Goal: Task Accomplishment & Management: Manage account settings

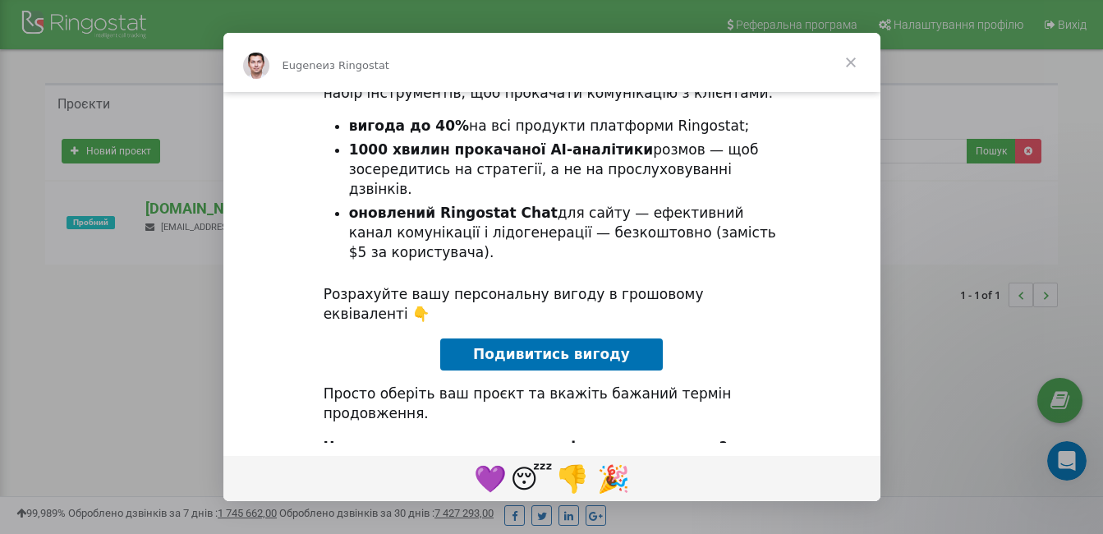
scroll to position [245, 0]
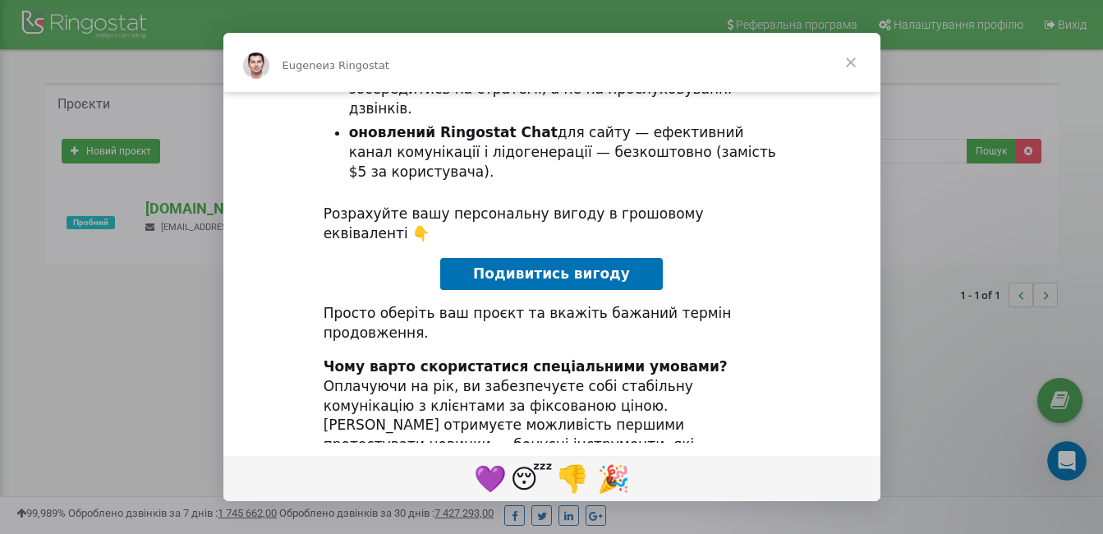
click at [860, 60] on span "Закрыть" at bounding box center [850, 62] width 59 height 59
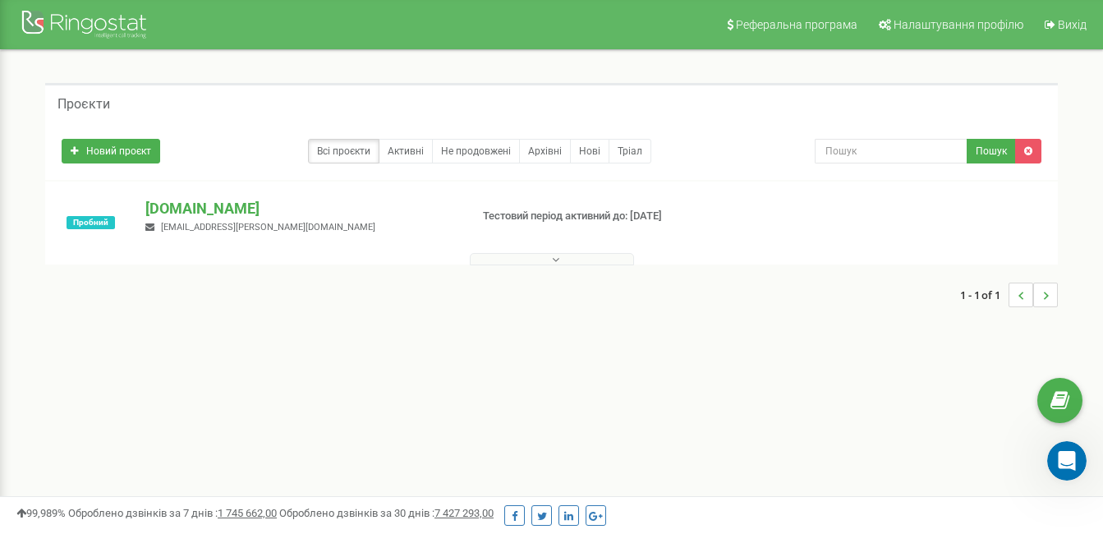
click at [543, 255] on button at bounding box center [552, 259] width 164 height 12
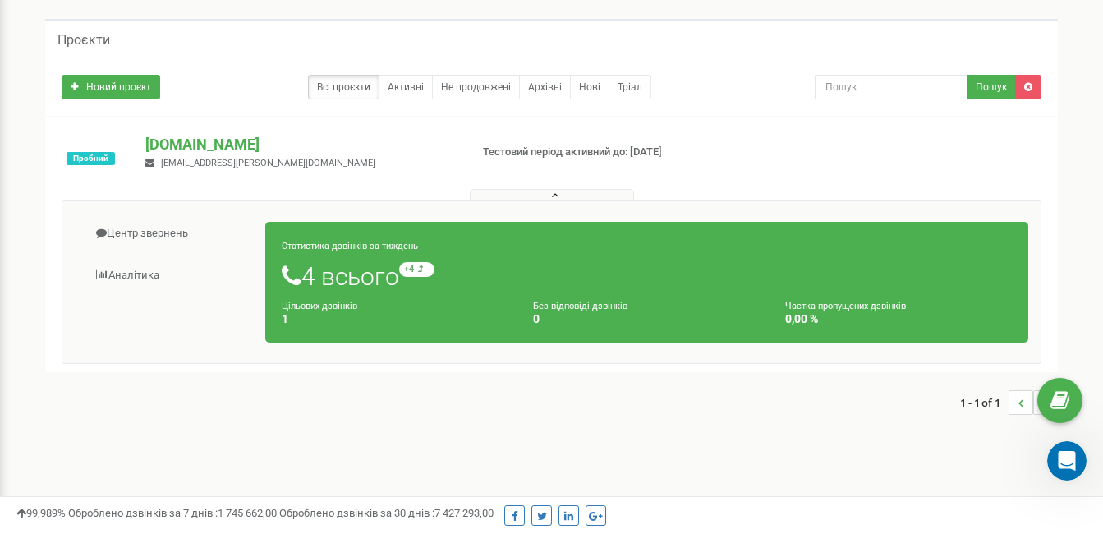
scroll to position [164, 0]
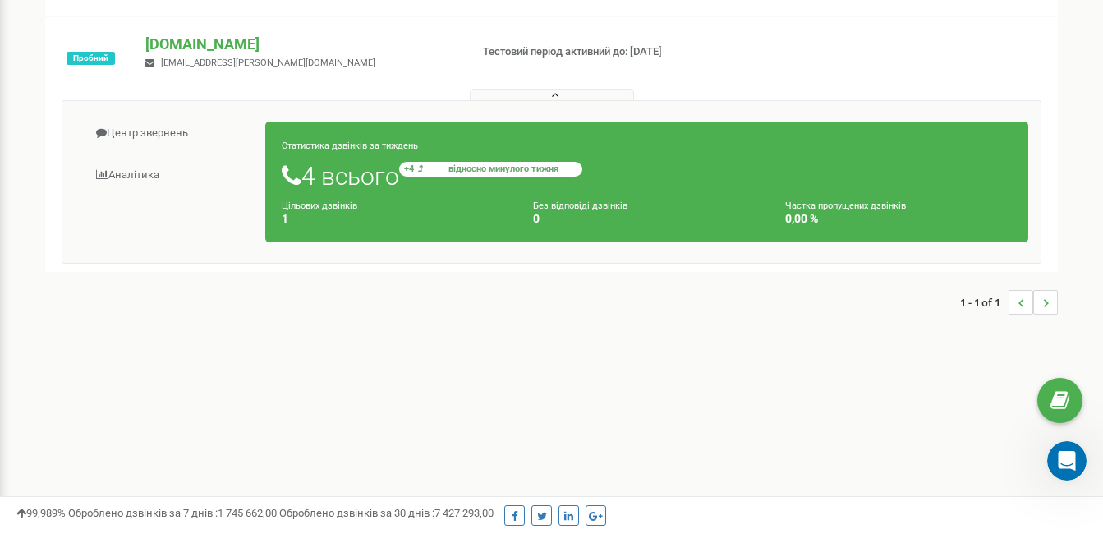
click at [419, 167] on small "+4 відносно минулого тижня" at bounding box center [490, 169] width 183 height 15
click at [1024, 310] on li "..." at bounding box center [1021, 302] width 25 height 25
drag, startPoint x: 1023, startPoint y: 307, endPoint x: 816, endPoint y: 271, distance: 209.3
click at [1019, 307] on icon "..." at bounding box center [1021, 303] width 6 height 25
click at [341, 169] on h1 "4 всього +4 відносно минулого тижня" at bounding box center [647, 176] width 730 height 28
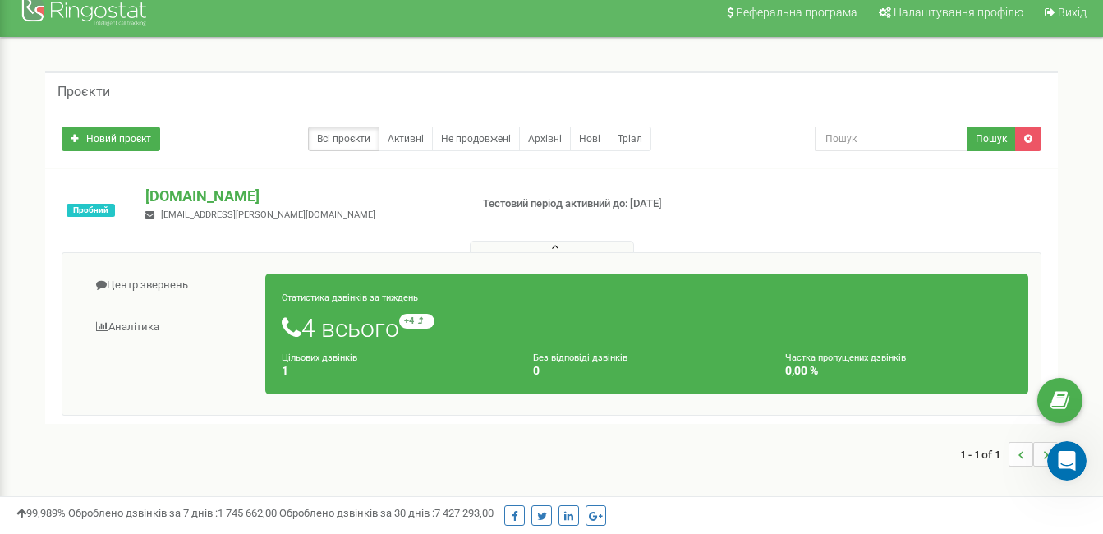
scroll to position [0, 0]
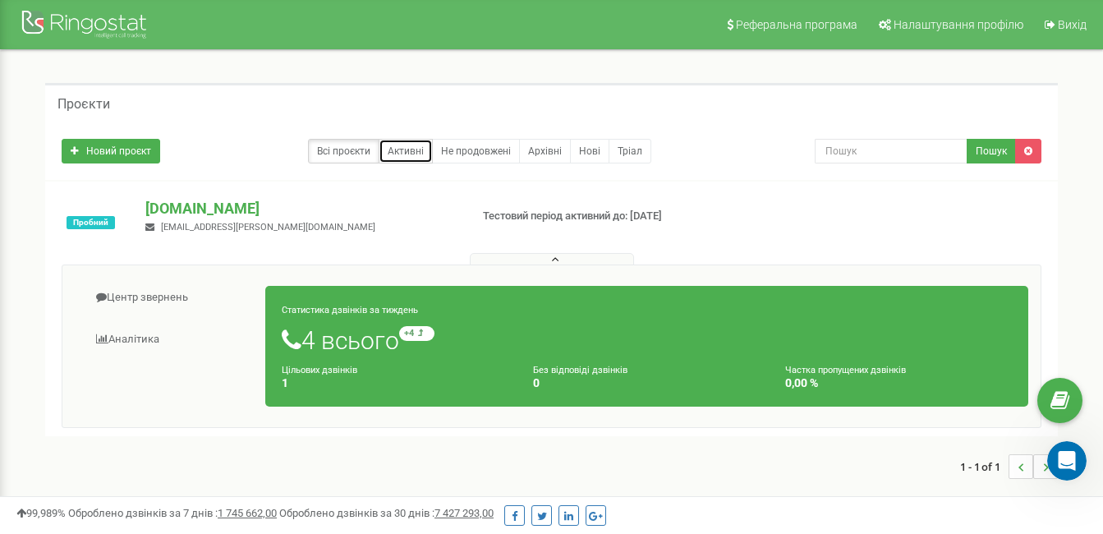
click at [394, 153] on link "Активні" at bounding box center [406, 151] width 54 height 25
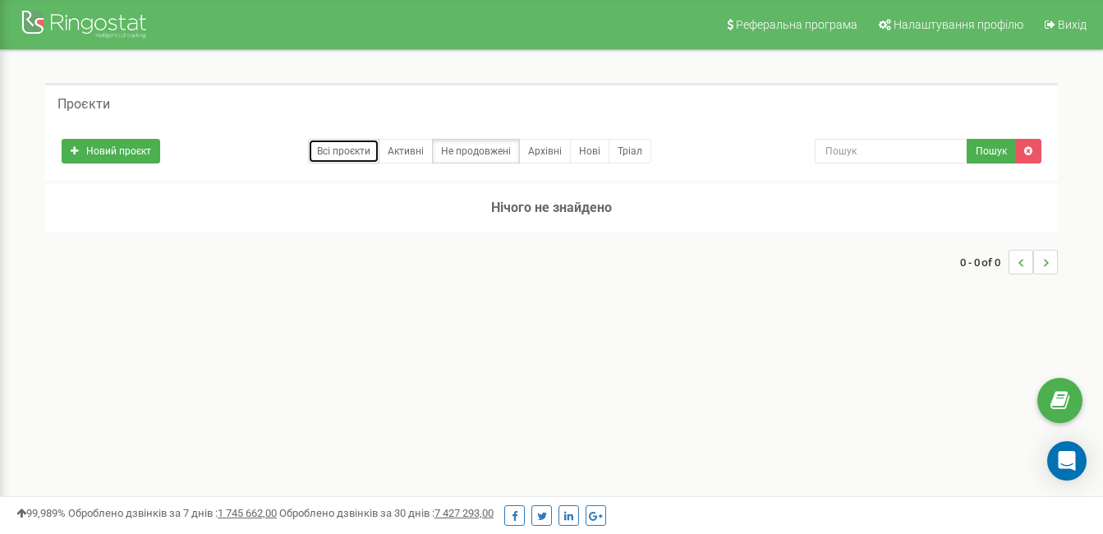
click at [329, 151] on link "Всі проєкти" at bounding box center [343, 151] width 71 height 25
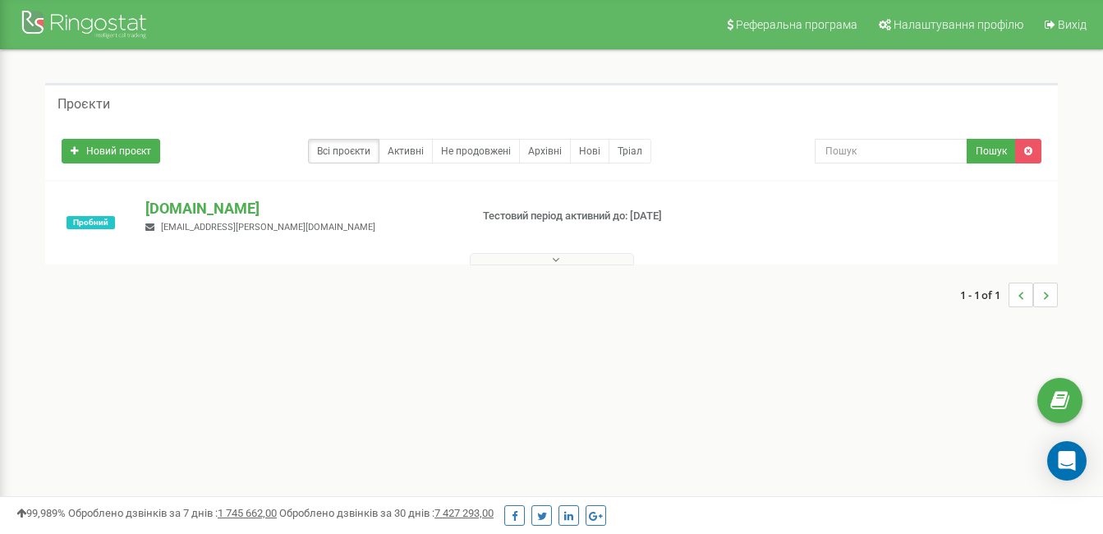
click at [568, 258] on button at bounding box center [552, 259] width 164 height 12
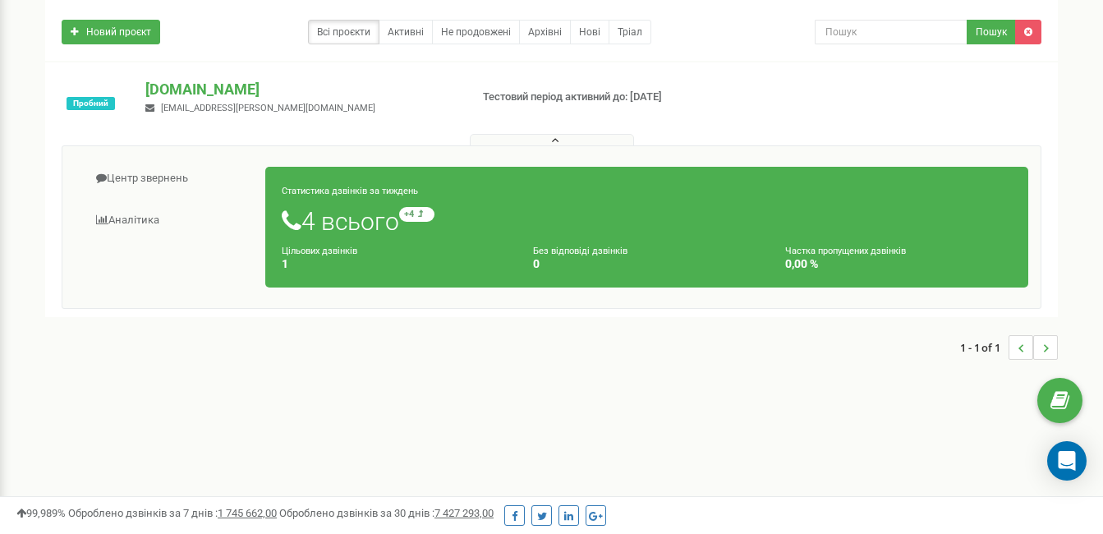
scroll to position [164, 0]
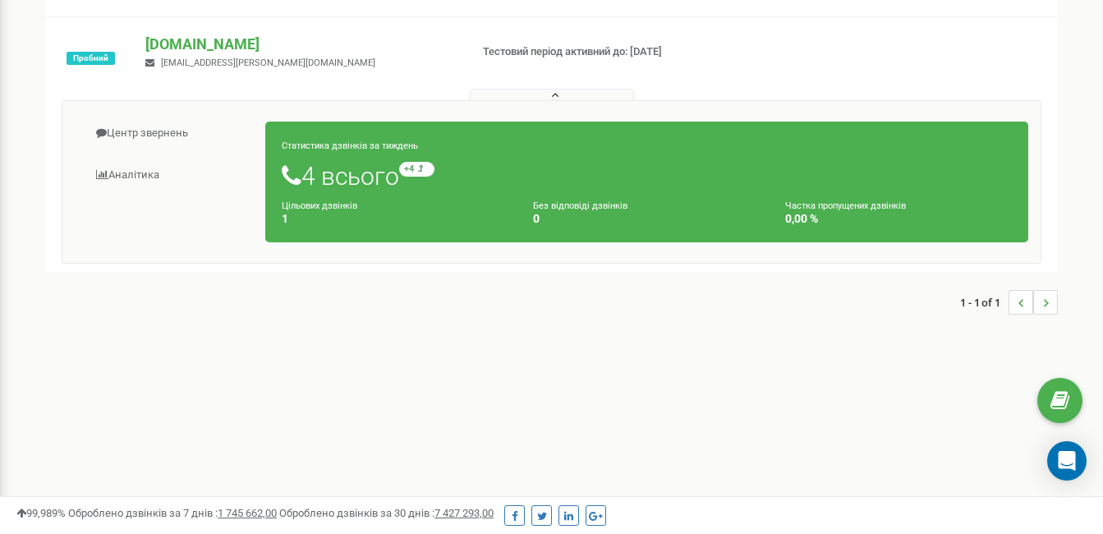
click at [342, 214] on div "Цільових дзвінків 1" at bounding box center [394, 212] width 251 height 28
click at [361, 174] on h1 "4 всього +4 відносно минулого тижня" at bounding box center [647, 176] width 730 height 28
click at [423, 165] on icon at bounding box center [420, 168] width 5 height 9
click at [355, 177] on h1 "4 всього +4 відносно минулого тижня" at bounding box center [647, 176] width 730 height 28
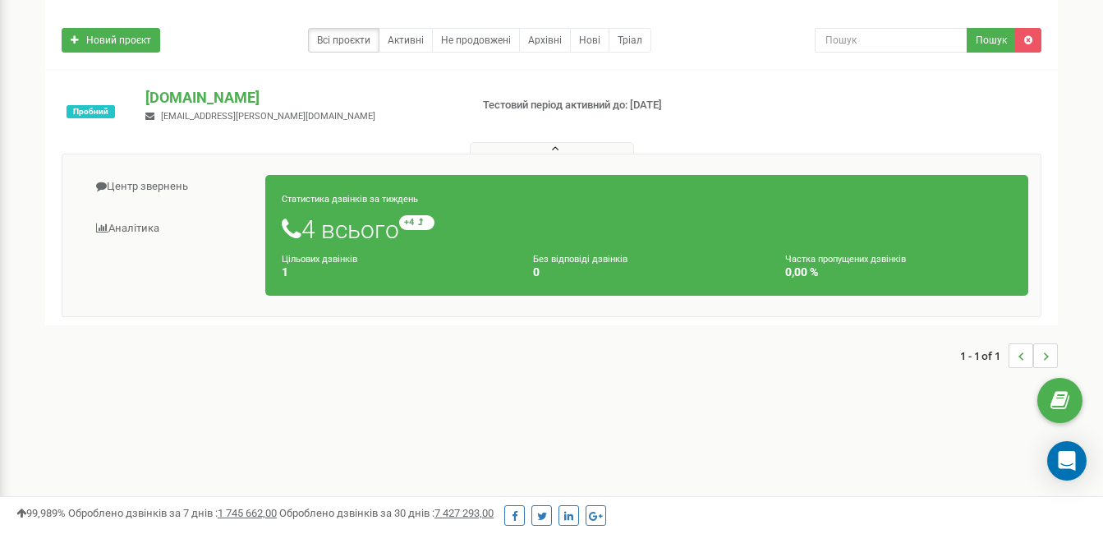
scroll to position [82, 0]
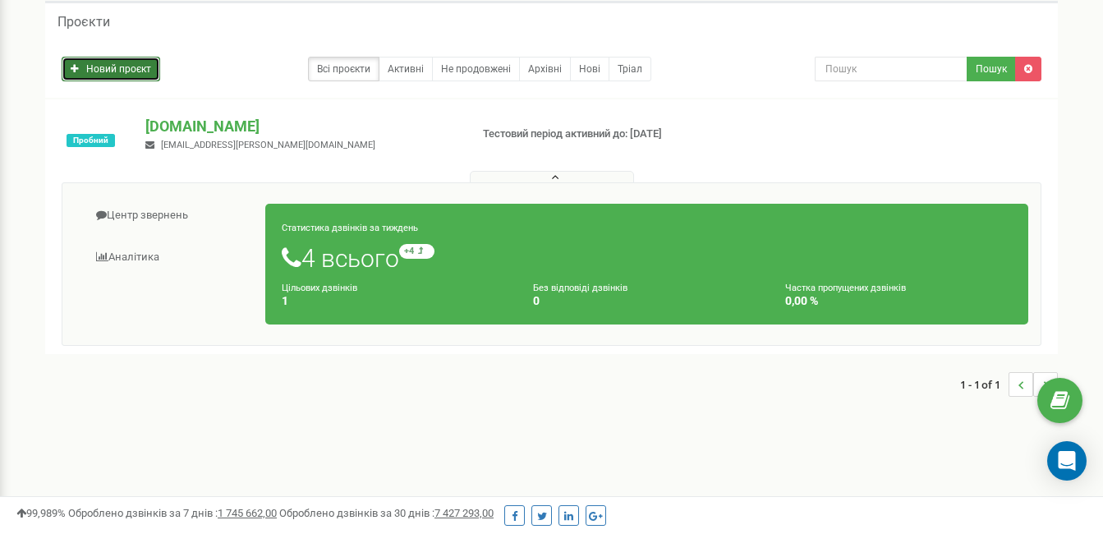
click at [92, 76] on link "Новий проєкт" at bounding box center [111, 69] width 99 height 25
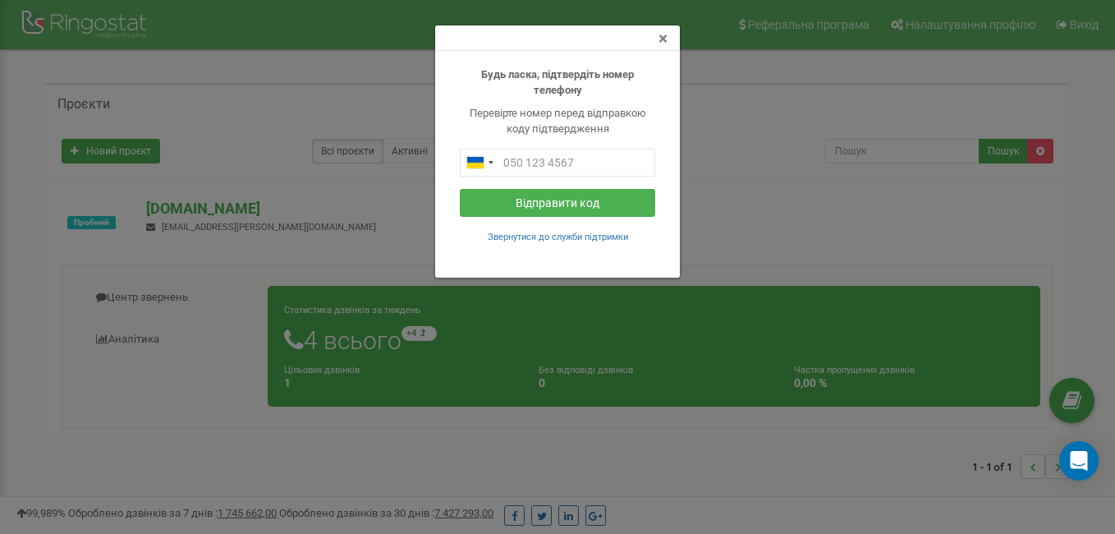
click at [660, 39] on span "×" at bounding box center [663, 39] width 9 height 20
